Goal: Task Accomplishment & Management: Manage account settings

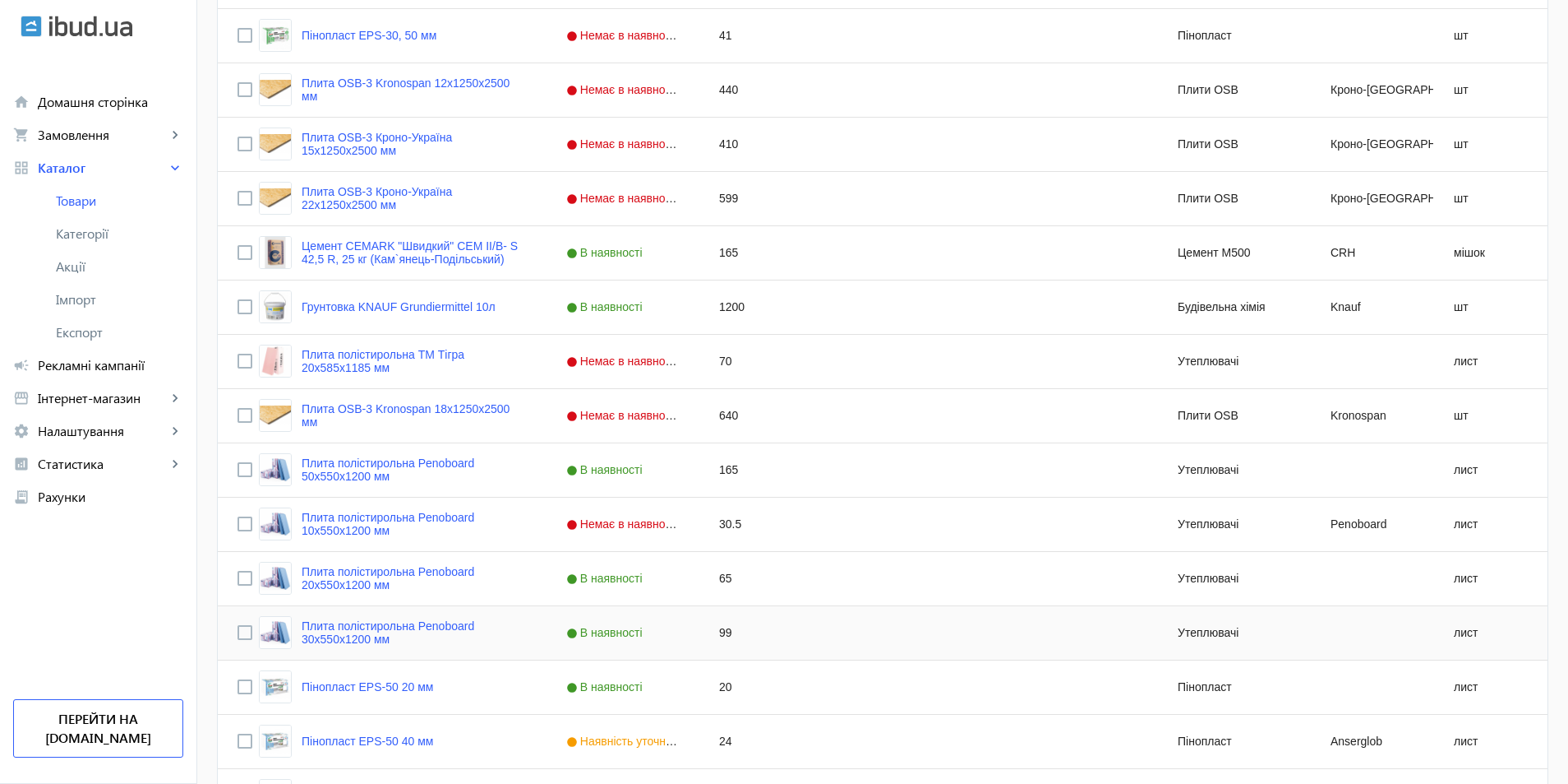
scroll to position [1398, 0]
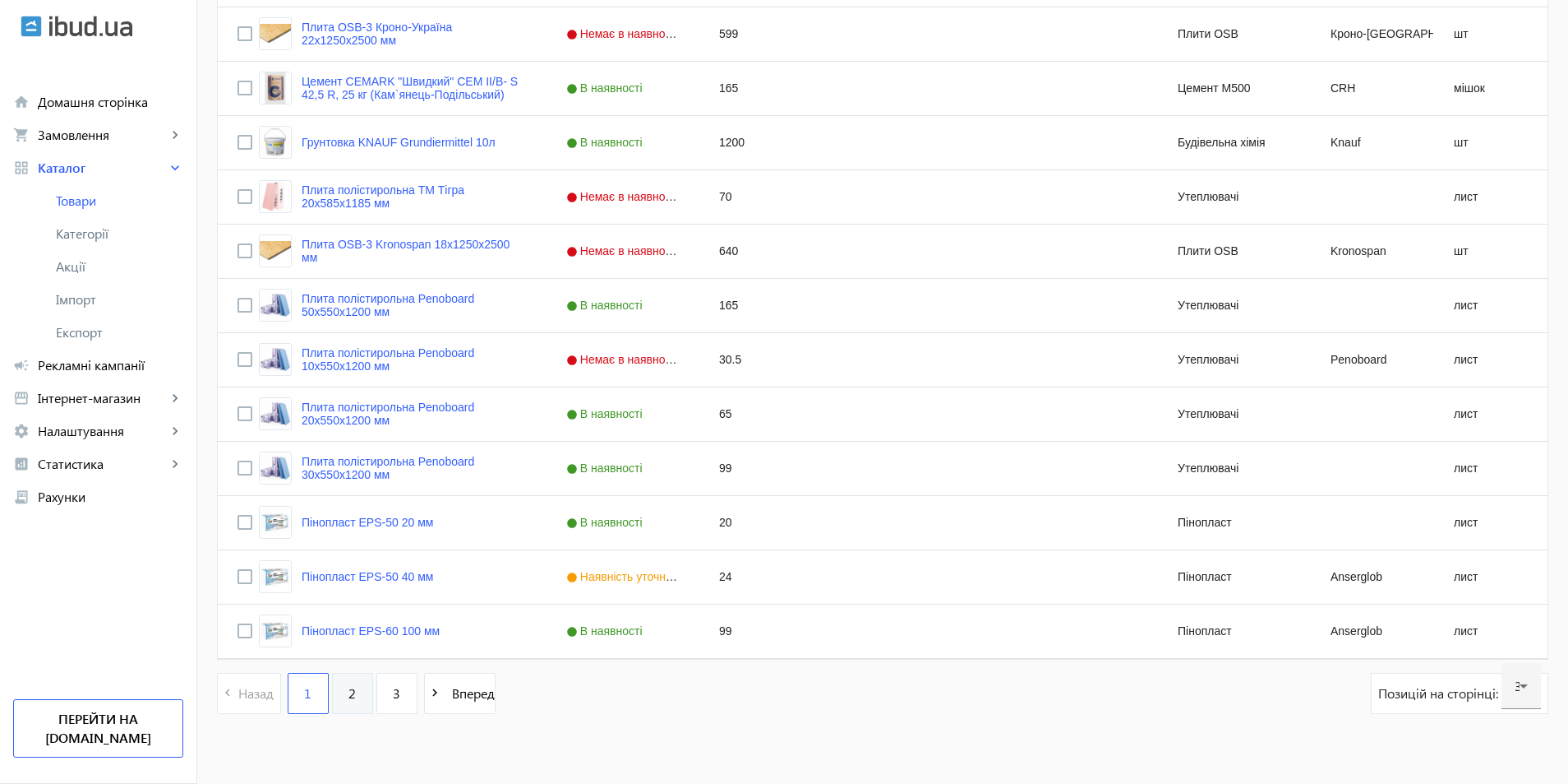
click at [335, 692] on link "2" at bounding box center [352, 693] width 41 height 41
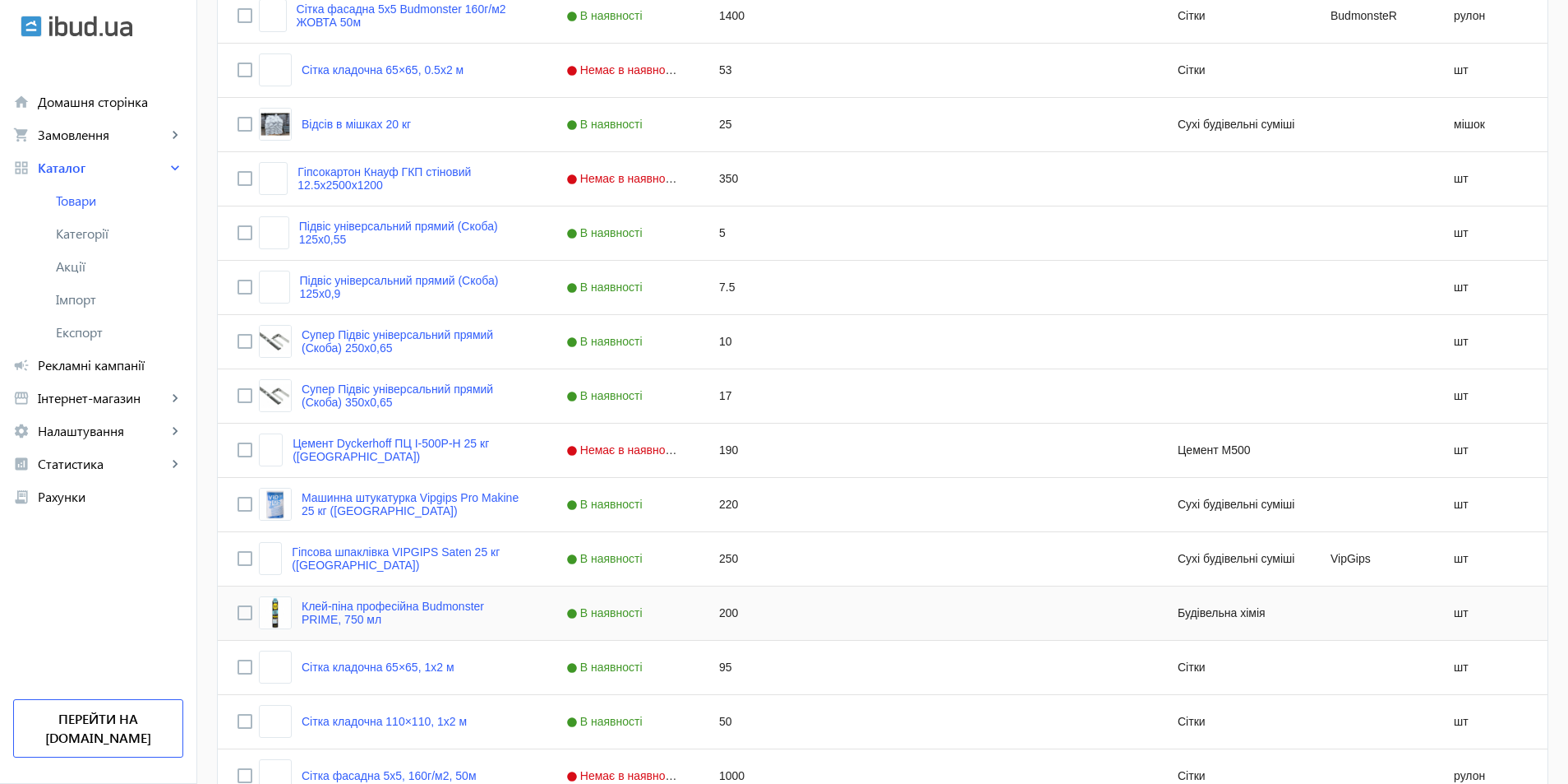
scroll to position [740, 0]
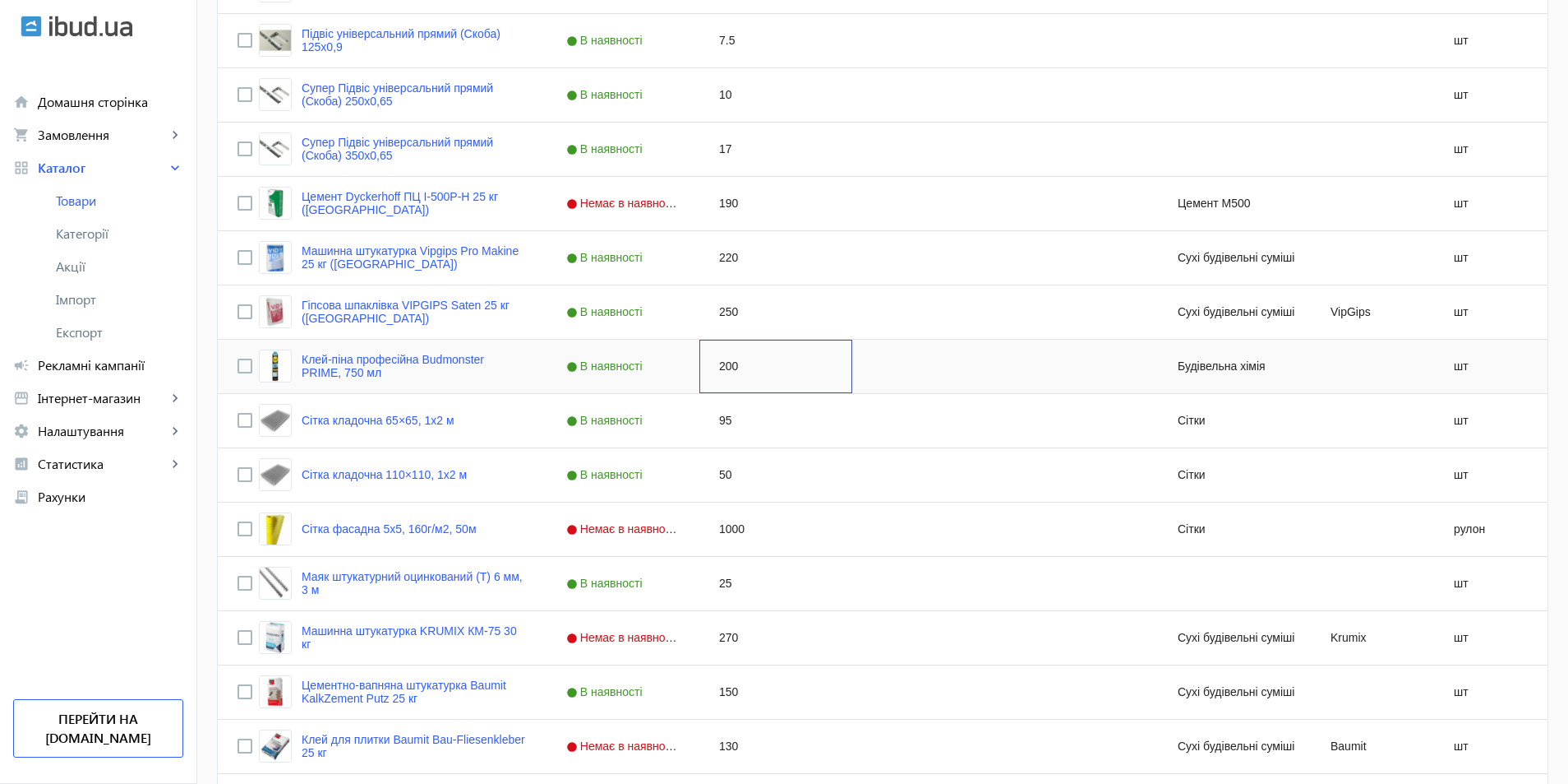
click at [713, 372] on div "200" at bounding box center [776, 366] width 153 height 53
type input "250"
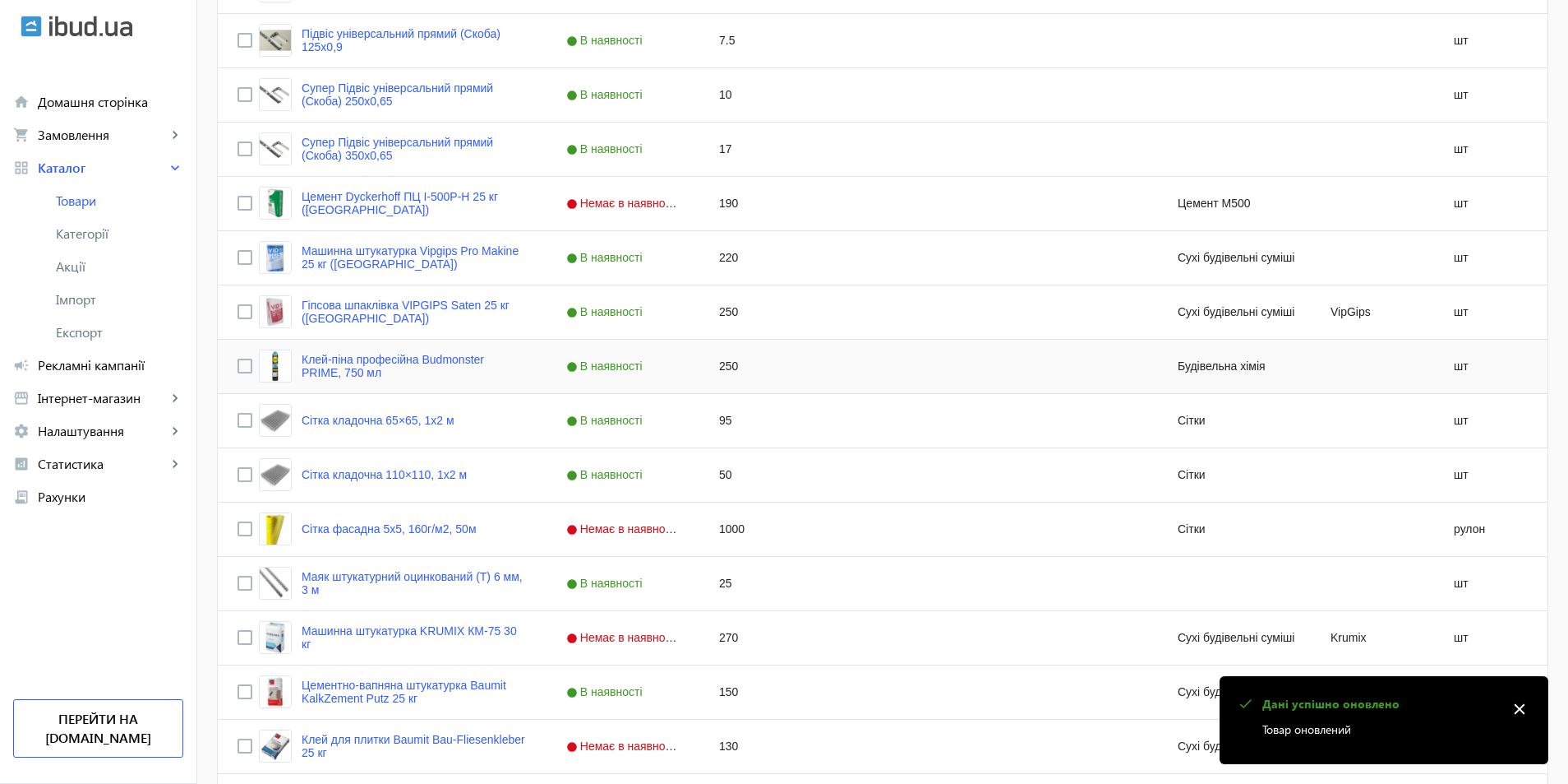
click at [892, 377] on div "Press SPACE to select this row." at bounding box center [929, 366] width 153 height 53
click at [890, 480] on div "Press SPACE to select this row." at bounding box center [929, 475] width 153 height 53
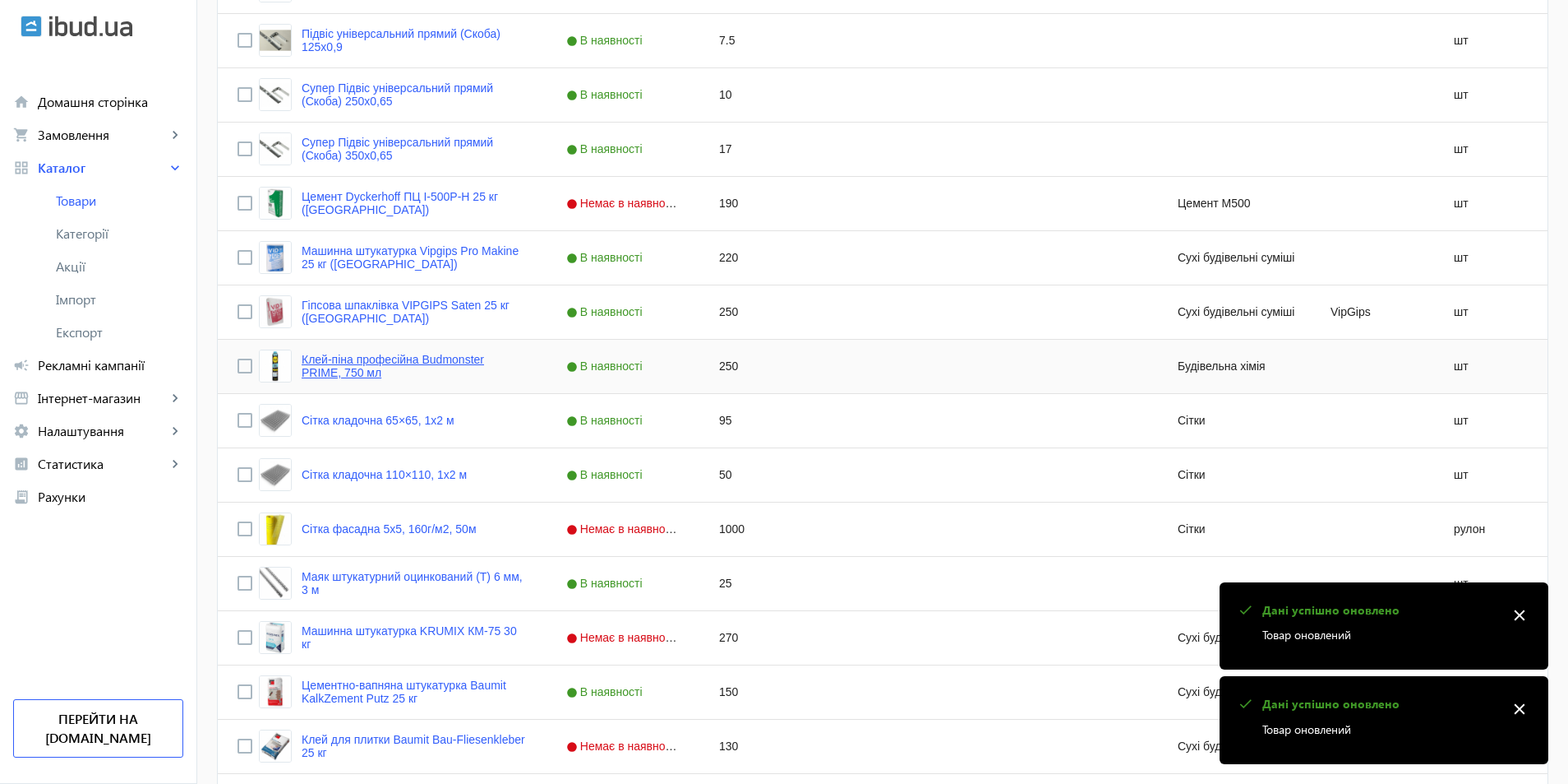
click at [384, 360] on link "Клей-піна професійна Budmonster PRIME, 750 мл" at bounding box center [414, 366] width 225 height 27
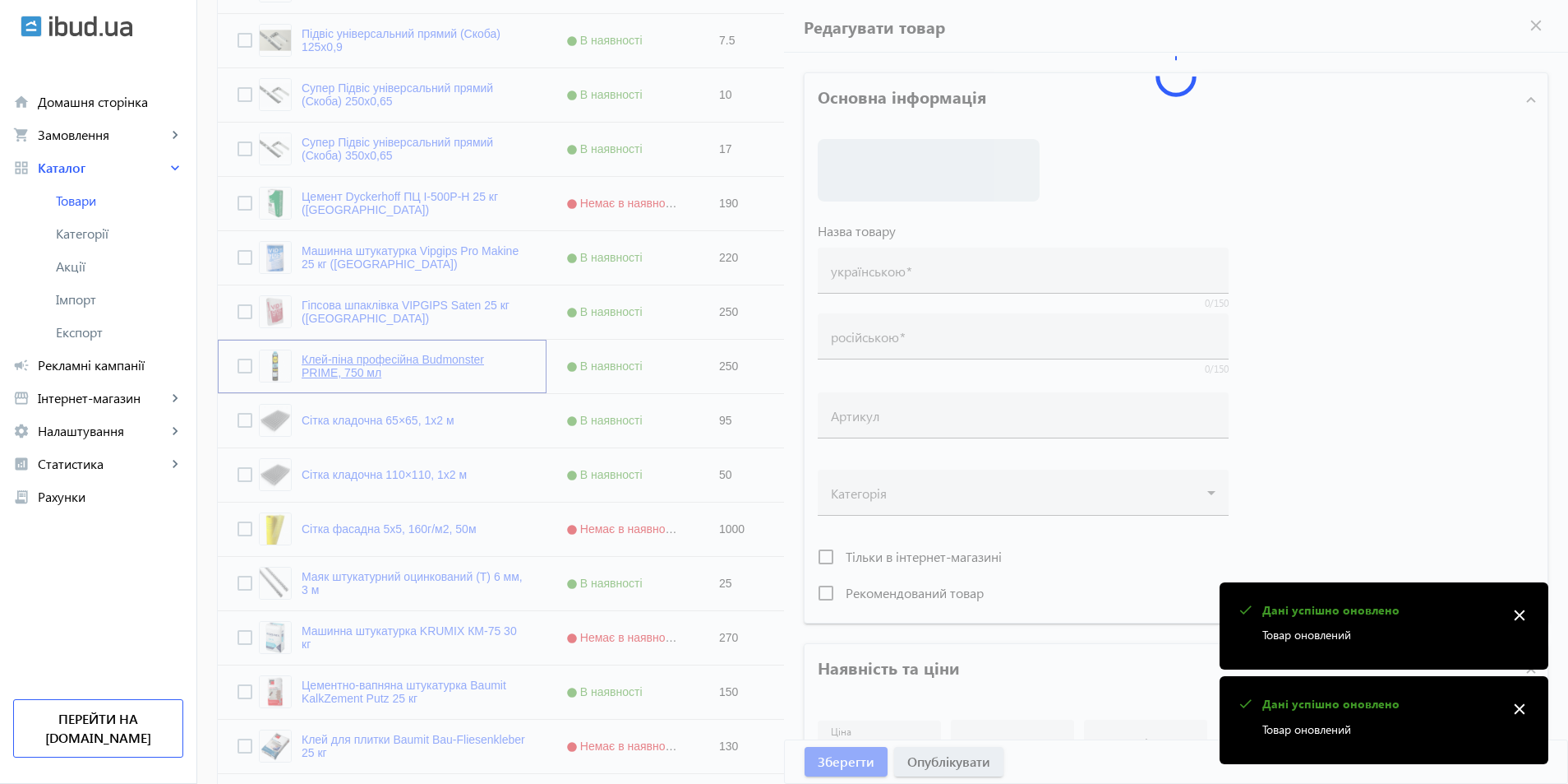
type input "Клей-піна професійна Budmonster PRIME, 750 мл"
type input "250"
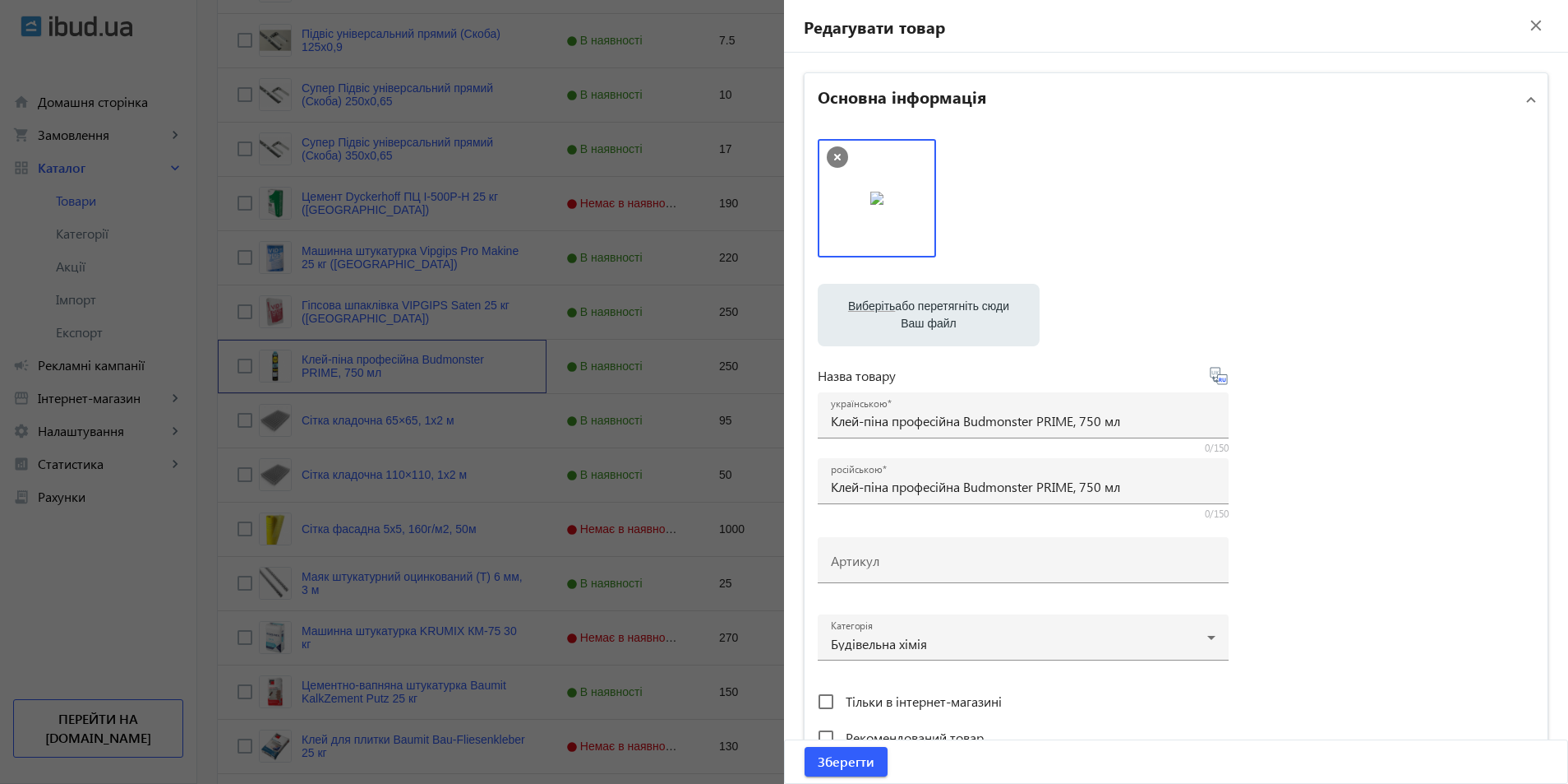
scroll to position [658, 0]
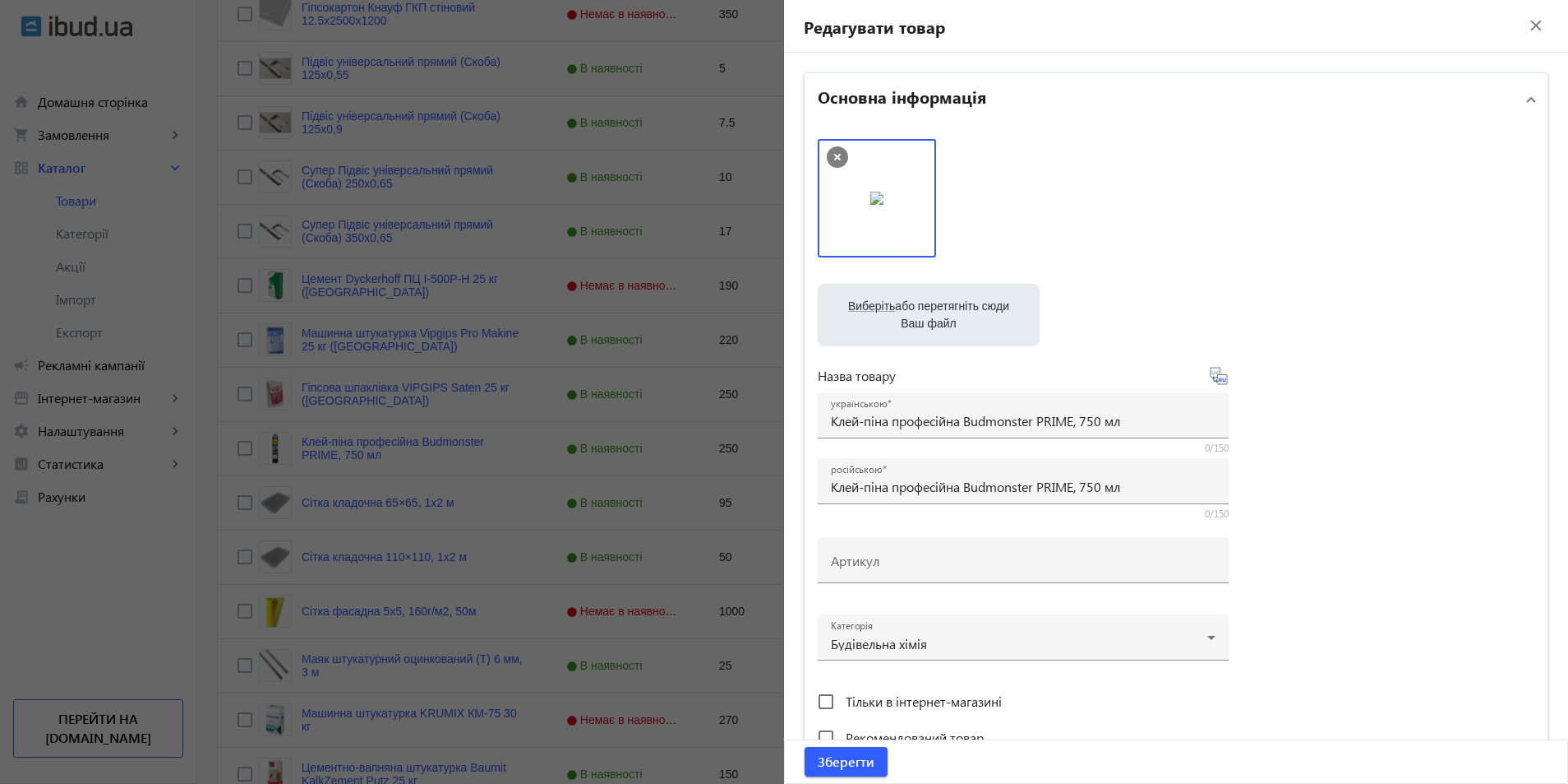
click at [1525, 19] on mat-icon "close" at bounding box center [1536, 26] width 25 height 25
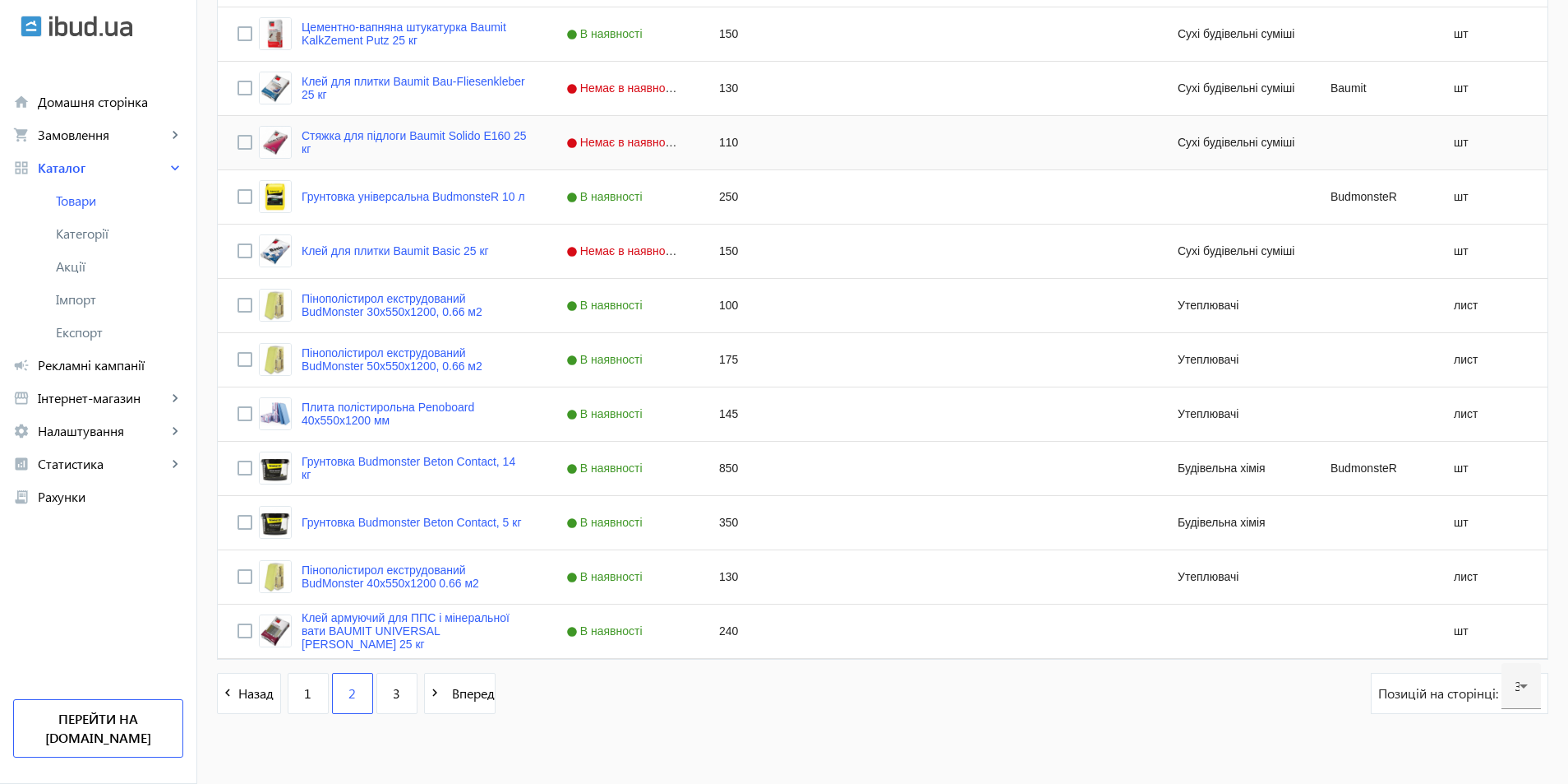
scroll to position [1420, 0]
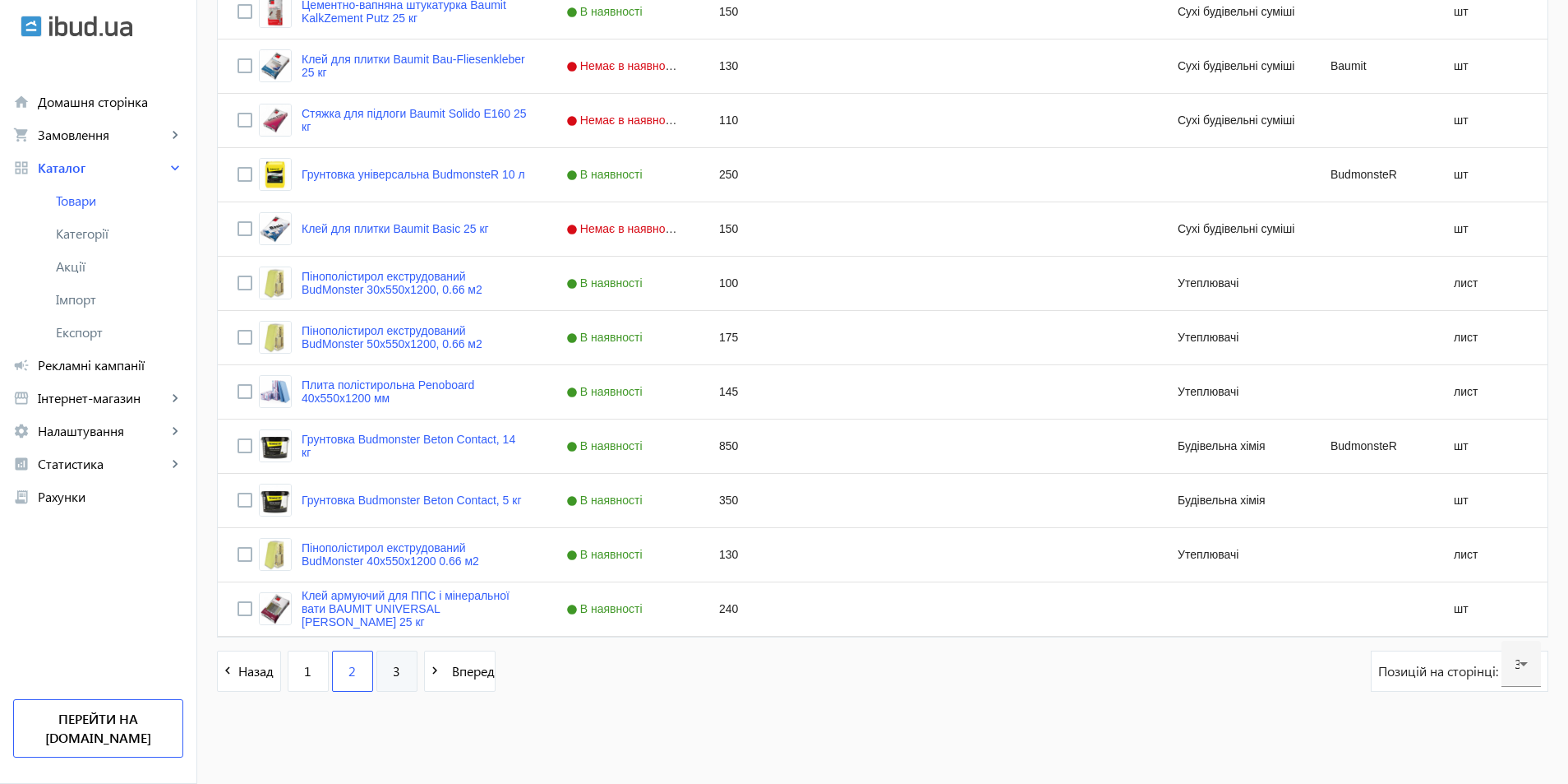
click at [395, 675] on link "3" at bounding box center [396, 670] width 41 height 41
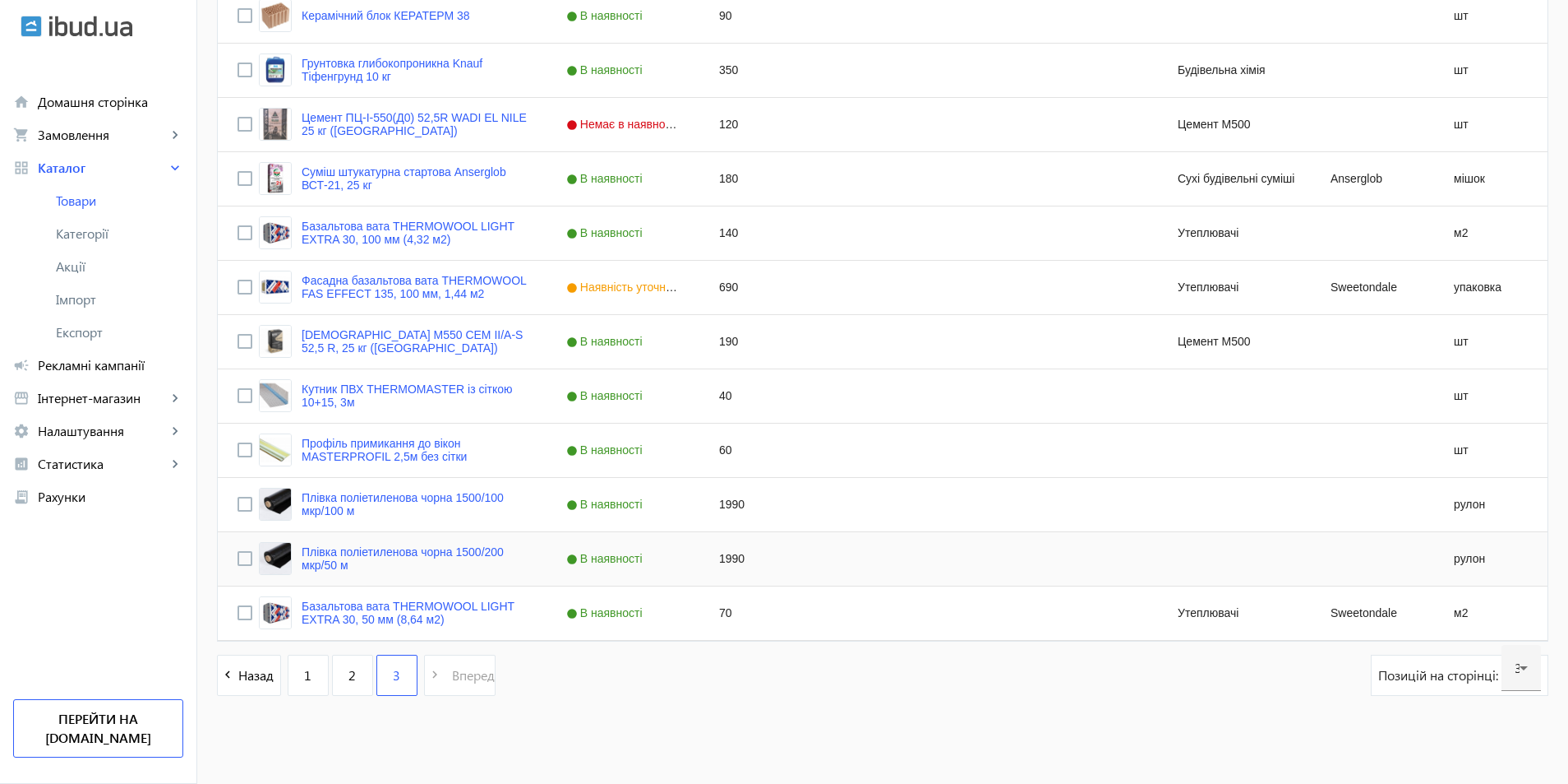
scroll to position [497, 0]
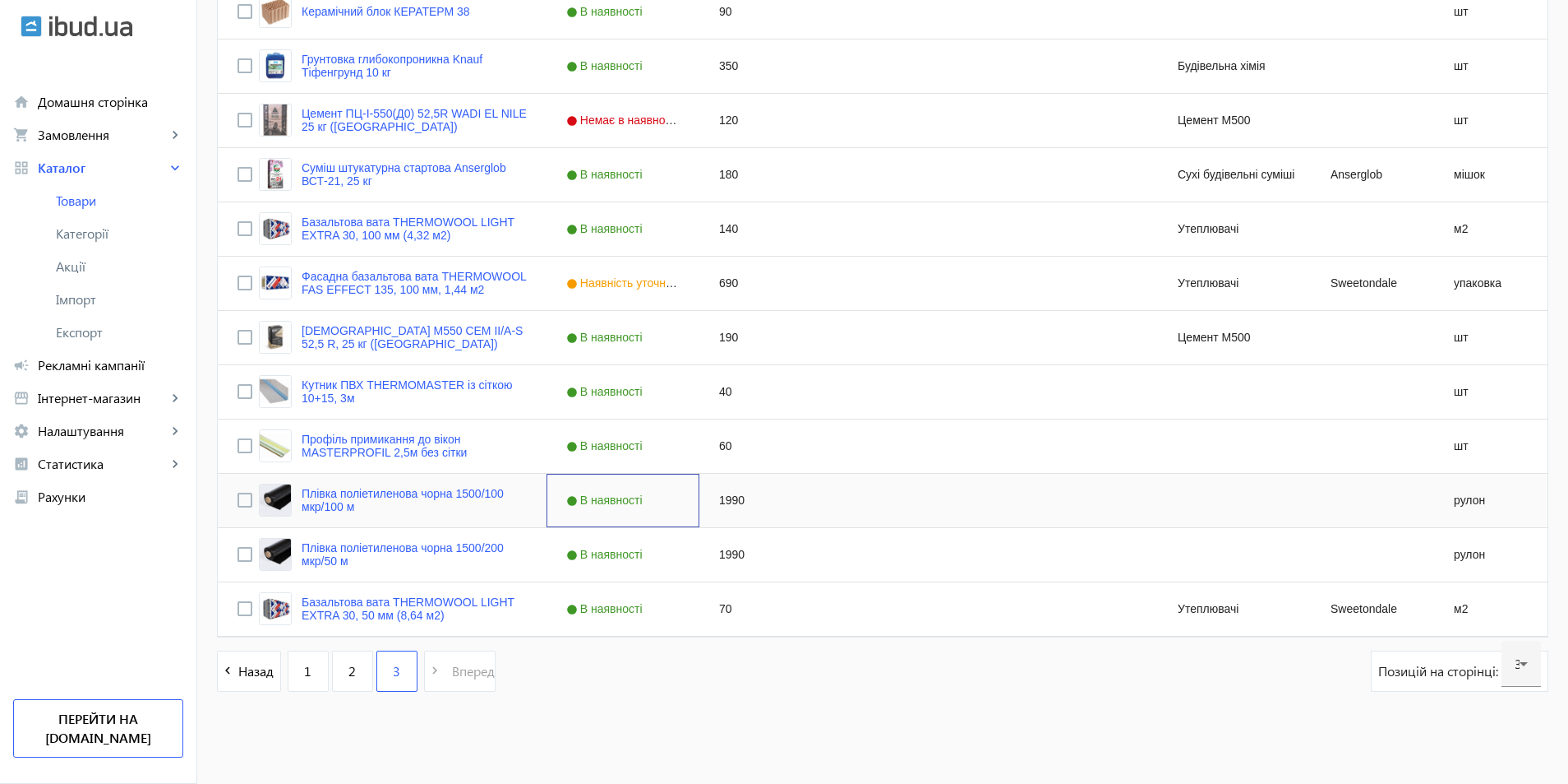
click at [641, 502] on div "В наявності" at bounding box center [623, 500] width 153 height 53
click at [676, 500] on span "Press SPACE to select this row." at bounding box center [684, 500] width 15 height 15
click at [626, 536] on span "Немає в наявності" at bounding box center [603, 535] width 92 height 12
